Goal: Transaction & Acquisition: Purchase product/service

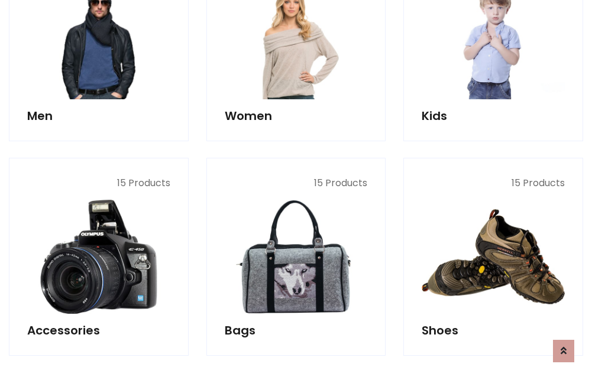
scroll to position [395, 0]
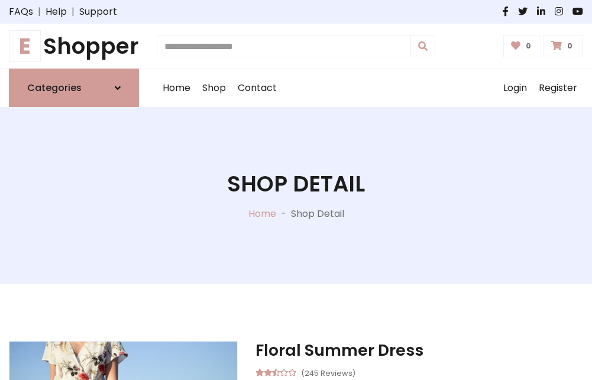
click at [74, 46] on h1 "E Shopper" at bounding box center [74, 46] width 130 height 26
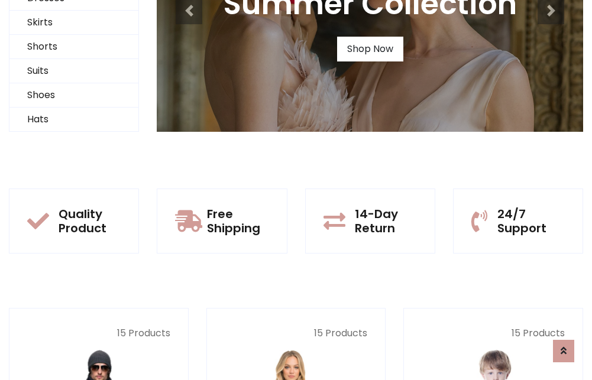
scroll to position [114, 0]
